Goal: Communication & Community: Ask a question

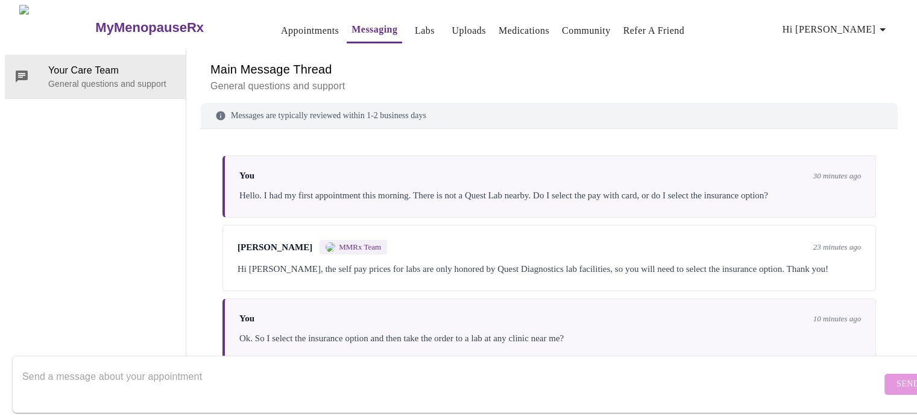
scroll to position [222, 0]
